Goal: Task Accomplishment & Management: Use online tool/utility

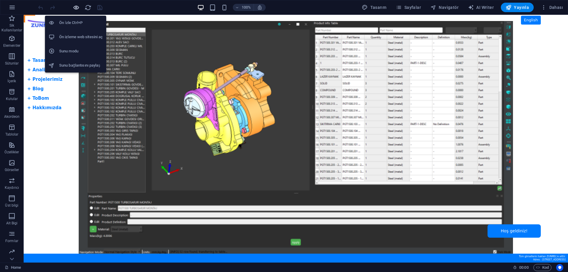
click at [76, 9] on icon "button" at bounding box center [76, 7] width 7 height 7
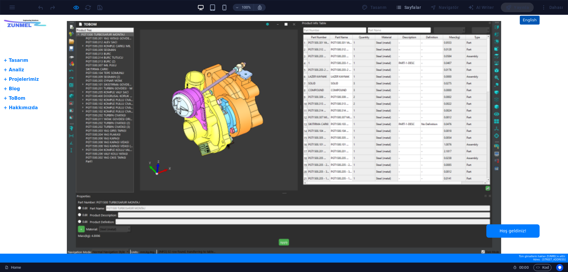
click at [529, 20] on link "English" at bounding box center [530, 20] width 20 height 9
click at [530, 22] on link "English" at bounding box center [530, 20] width 20 height 9
click at [534, 22] on link "English" at bounding box center [530, 20] width 20 height 9
click at [532, 20] on link "English" at bounding box center [530, 20] width 20 height 9
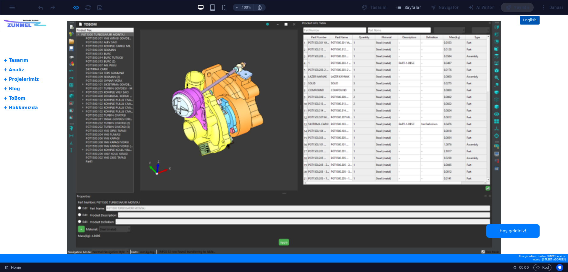
click at [532, 18] on link "English" at bounding box center [530, 20] width 20 height 9
click at [530, 19] on link "English" at bounding box center [530, 20] width 20 height 9
click at [528, 21] on link "English" at bounding box center [530, 20] width 20 height 9
click at [530, 21] on link "English" at bounding box center [530, 20] width 20 height 9
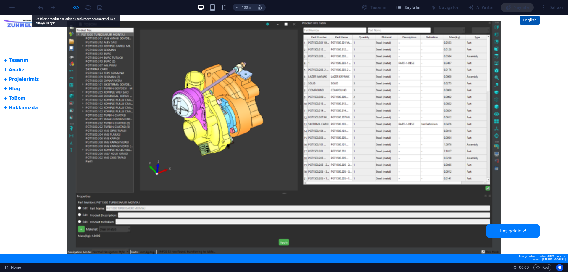
click at [530, 21] on link "English" at bounding box center [530, 20] width 20 height 9
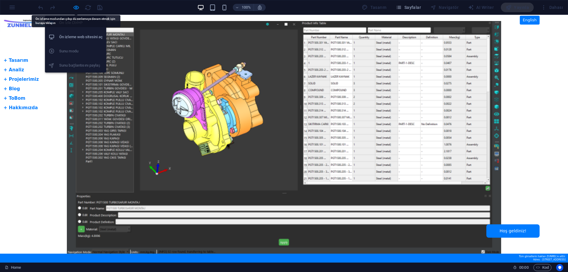
click at [78, 37] on h6 "Ön izleme web sitesini aç" at bounding box center [81, 36] width 44 height 7
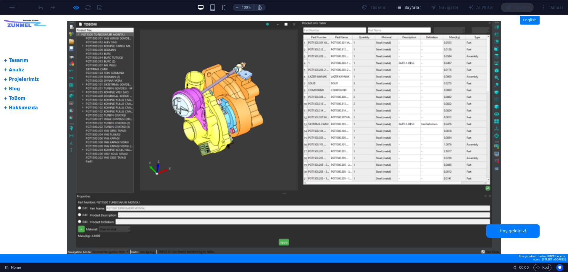
click at [38, 26] on img at bounding box center [24, 24] width 46 height 16
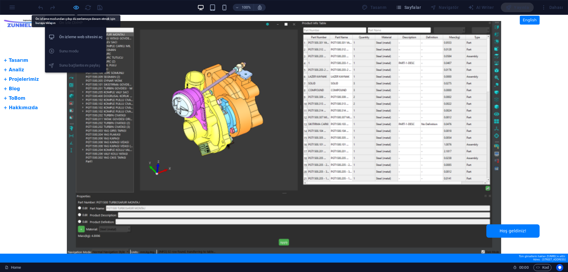
click at [76, 9] on icon "button" at bounding box center [76, 7] width 7 height 7
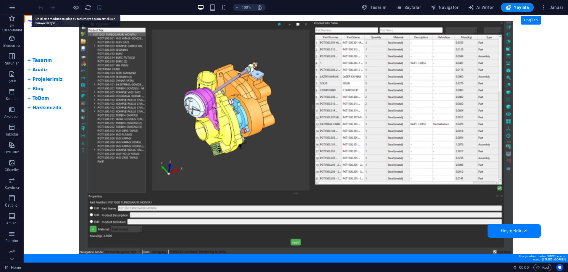
click at [35, 37] on body "Skip to main content Tam Ekran Slider + Dil Butonu English + Tasarım + Analiz +…" at bounding box center [296, 139] width 545 height 248
click at [30, 20] on icon at bounding box center [28, 18] width 4 height 7
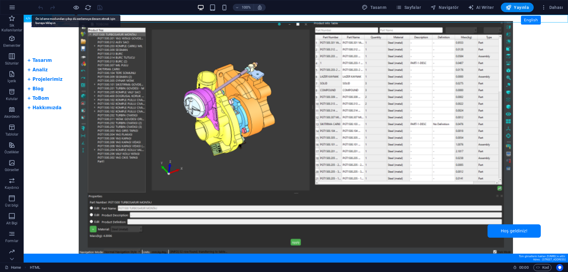
click at [30, 20] on icon at bounding box center [28, 18] width 4 height 7
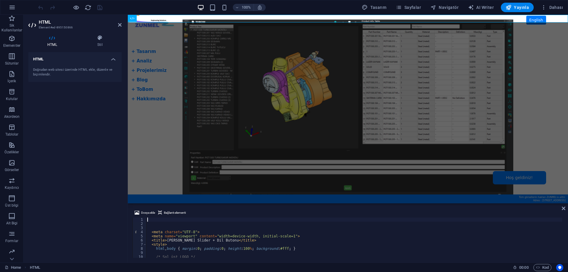
drag, startPoint x: 369, startPoint y: 218, endPoint x: 241, endPoint y: 184, distance: 131.8
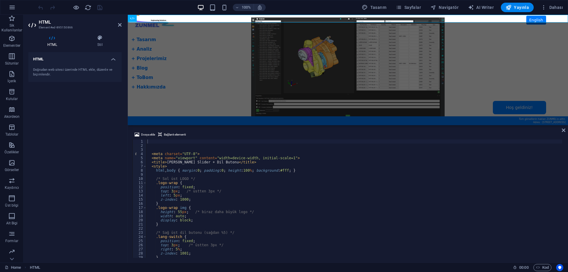
drag, startPoint x: 246, startPoint y: 205, endPoint x: 118, endPoint y: 110, distance: 159.8
click at [246, 124] on div "HTML" at bounding box center [348, 70] width 440 height 110
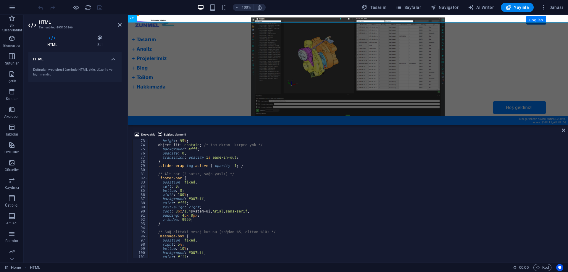
scroll to position [192, 0]
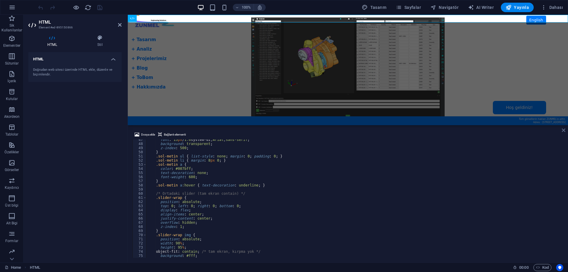
click at [564, 131] on icon at bounding box center [564, 130] width 4 height 5
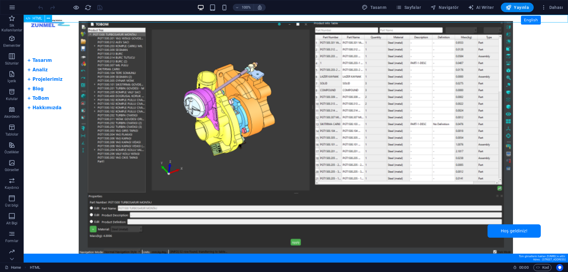
click at [34, 18] on span "HTML" at bounding box center [38, 19] width 10 height 4
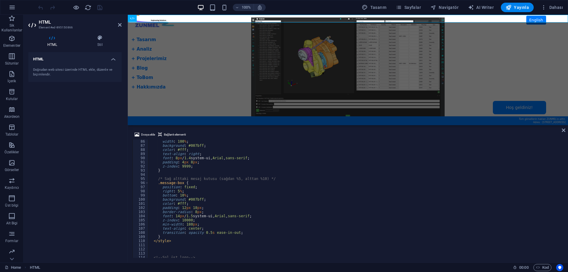
scroll to position [335, 0]
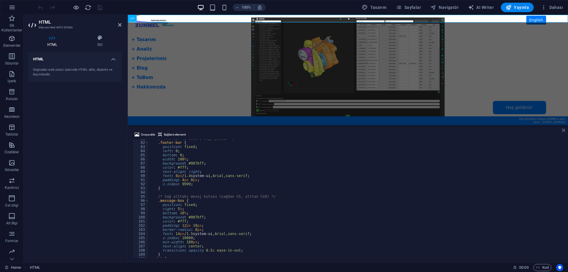
click at [564, 129] on icon at bounding box center [564, 130] width 4 height 5
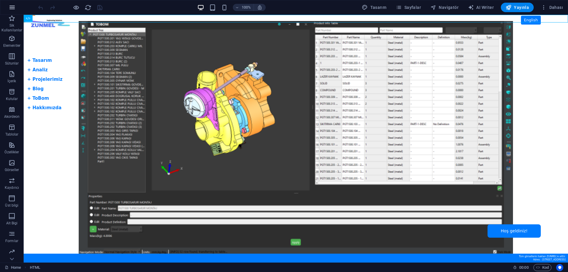
click at [11, 9] on icon "button" at bounding box center [12, 7] width 7 height 7
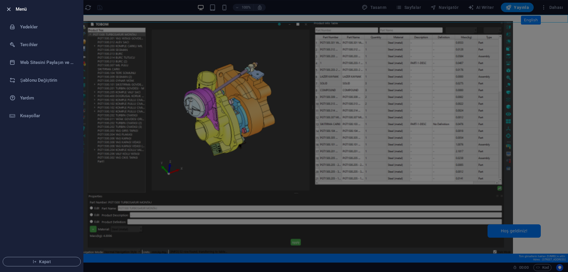
click at [10, 10] on icon "button" at bounding box center [8, 9] width 7 height 7
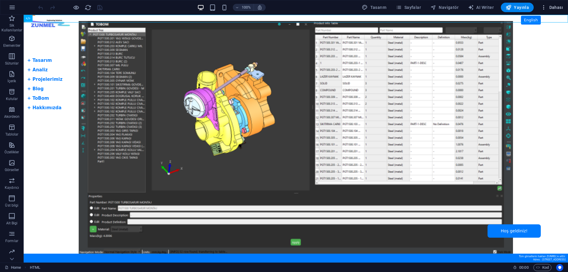
click at [552, 6] on span "Dahası" at bounding box center [552, 7] width 22 height 6
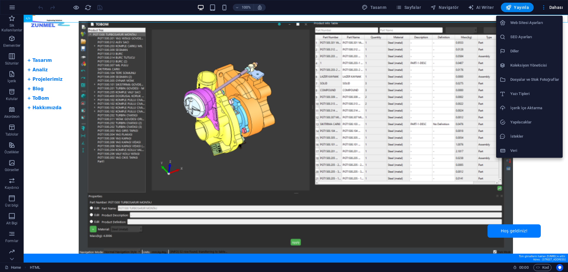
click at [522, 150] on h6 "Veri" at bounding box center [535, 150] width 49 height 7
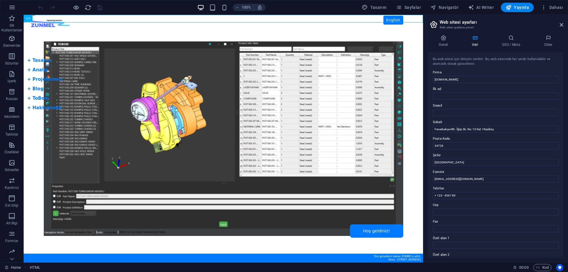
click at [564, 26] on aside "Web sitesi ayarları Web sitesi ayarlarını yönet Genel Veri SEO / Meta [PERSON_N…" at bounding box center [495, 139] width 145 height 248
click at [562, 26] on icon at bounding box center [562, 24] width 4 height 5
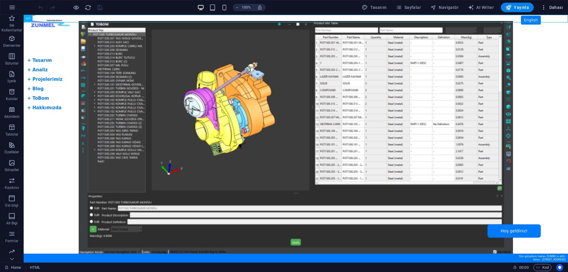
click at [559, 8] on span "Dahası" at bounding box center [552, 7] width 22 height 6
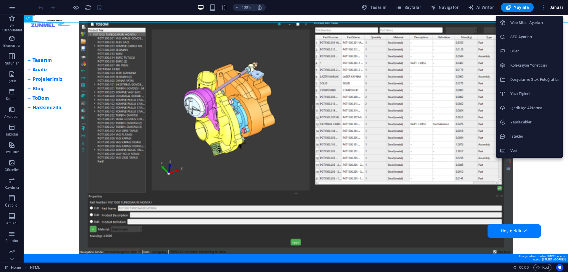
click at [526, 80] on h6 "Dosyalar ve Stok Fotoğraflar" at bounding box center [535, 79] width 49 height 7
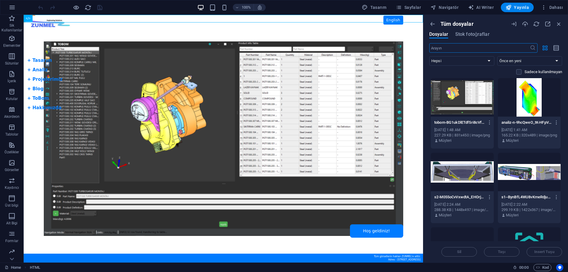
scroll to position [0, 0]
click at [473, 33] on span "Stok fotoğraflar" at bounding box center [473, 34] width 34 height 7
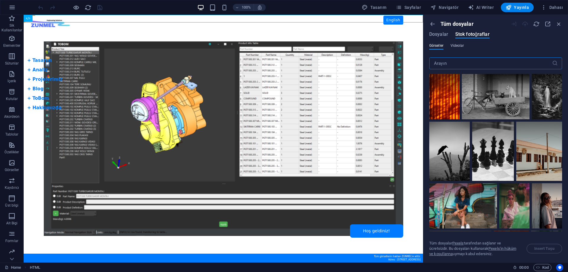
click at [456, 47] on span "Videolar" at bounding box center [458, 45] width 14 height 7
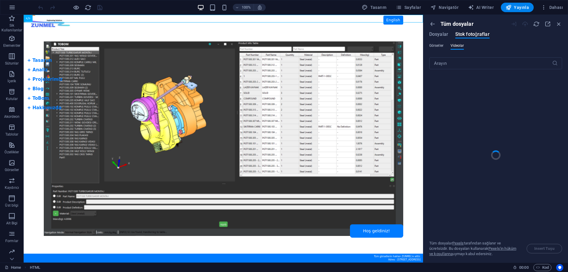
click at [436, 46] on span "Görseller" at bounding box center [437, 45] width 14 height 7
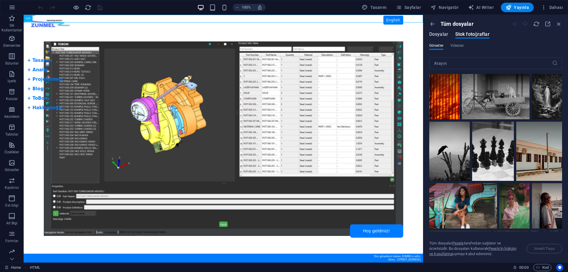
click at [437, 37] on span "Dosyalar" at bounding box center [439, 34] width 19 height 7
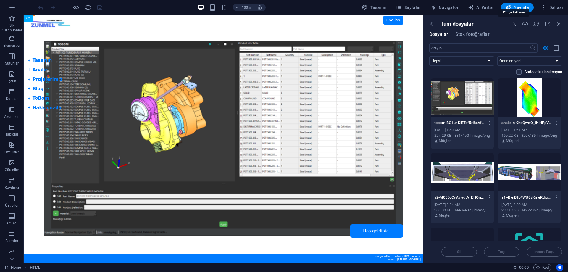
click at [516, 25] on icon "button" at bounding box center [514, 24] width 7 height 7
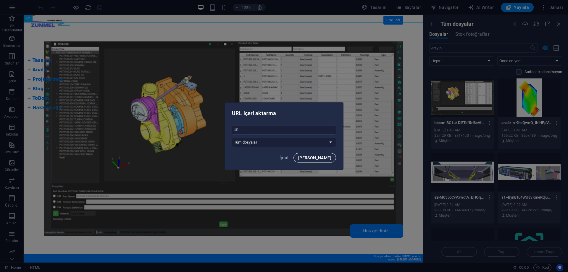
click at [318, 159] on span "[PERSON_NAME]" at bounding box center [314, 157] width 33 height 5
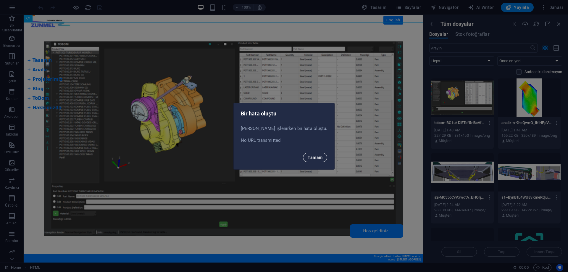
click at [308, 159] on span "Tamam" at bounding box center [315, 157] width 15 height 5
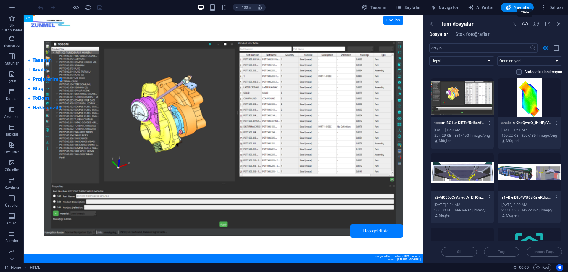
click at [526, 26] on icon "button" at bounding box center [525, 24] width 7 height 7
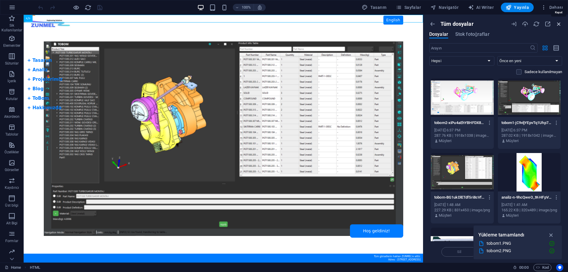
click at [561, 25] on icon "button" at bounding box center [559, 24] width 7 height 7
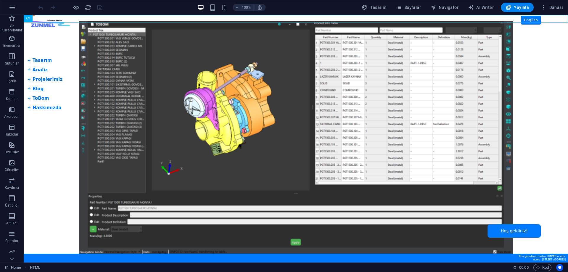
click at [59, 133] on body "Skip to main content Tam Ekran Slider + Dil Butonu English + Tasarım + Analiz +…" at bounding box center [296, 139] width 545 height 248
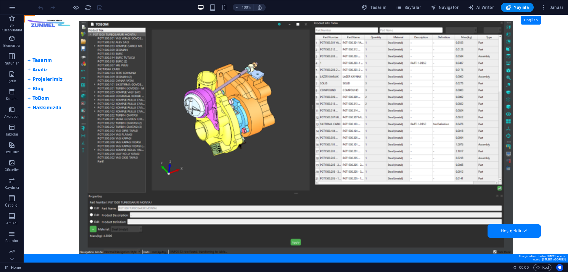
click at [48, 159] on body "Skip to main content Tam Ekran Slider + Dil Butonu English + Tasarım + Analiz +…" at bounding box center [296, 139] width 545 height 248
